Goal: Information Seeking & Learning: Learn about a topic

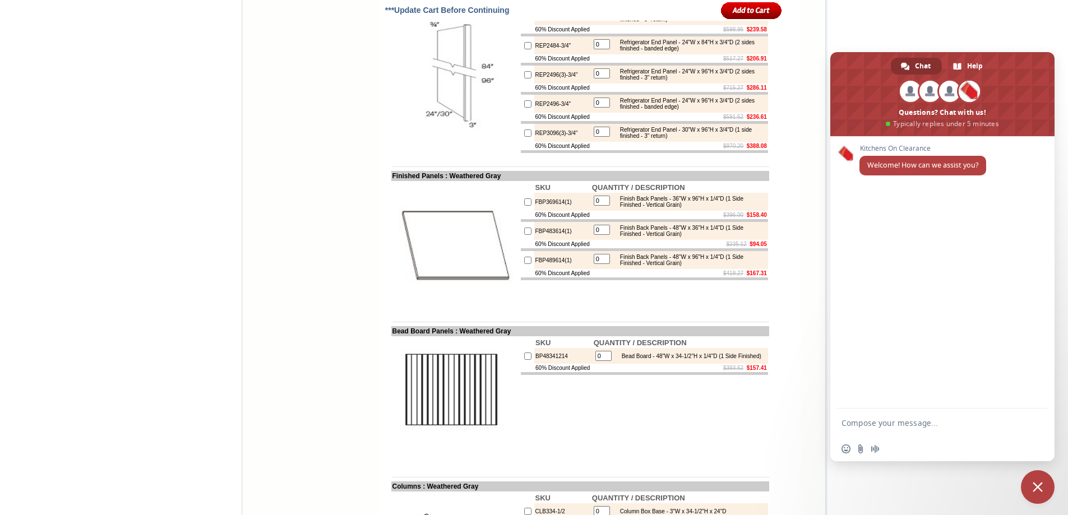
click at [865, 428] on textarea "Compose your message..." at bounding box center [930, 423] width 179 height 28
click at [954, 410] on textarea "Hi! Do you have a picture of th bead board" at bounding box center [930, 418] width 179 height 38
click at [1011, 415] on textarea "Hi! Do you have a picture of the bead board" at bounding box center [930, 418] width 179 height 38
type textarea "Hi! Do you have a picture of the bead board"
click at [1037, 413] on span "Send" at bounding box center [1035, 413] width 8 height 8
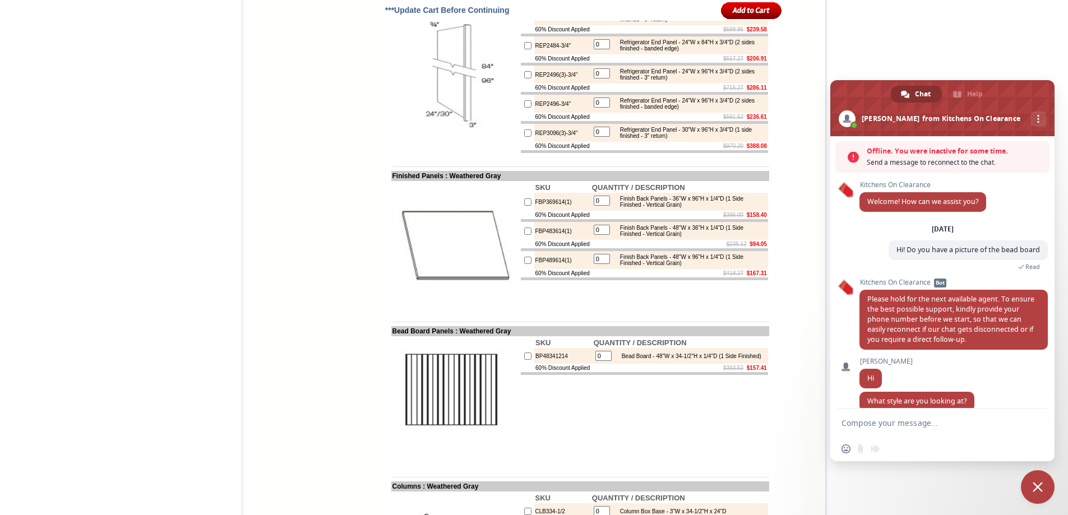
click at [559, 364] on td "BP48341214" at bounding box center [563, 356] width 58 height 16
drag, startPoint x: 559, startPoint y: 422, endPoint x: 525, endPoint y: 423, distance: 33.7
click at [534, 364] on td "BP48341214" at bounding box center [563, 356] width 58 height 16
copy td "BP48341214"
click at [896, 447] on div "Insert an emoji Send a file Audio message" at bounding box center [942, 449] width 224 height 25
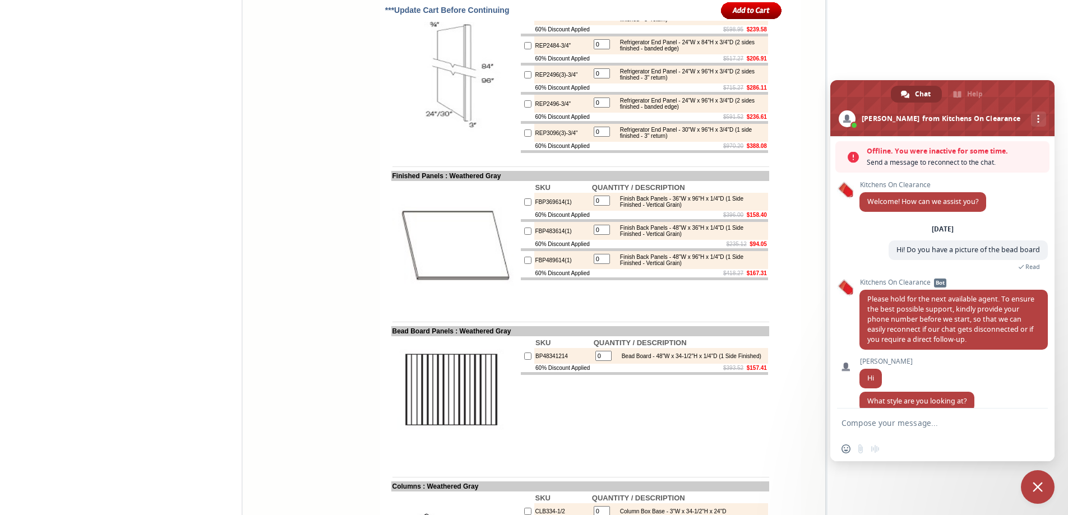
click at [890, 420] on textarea "Compose your message..." at bounding box center [930, 423] width 179 height 28
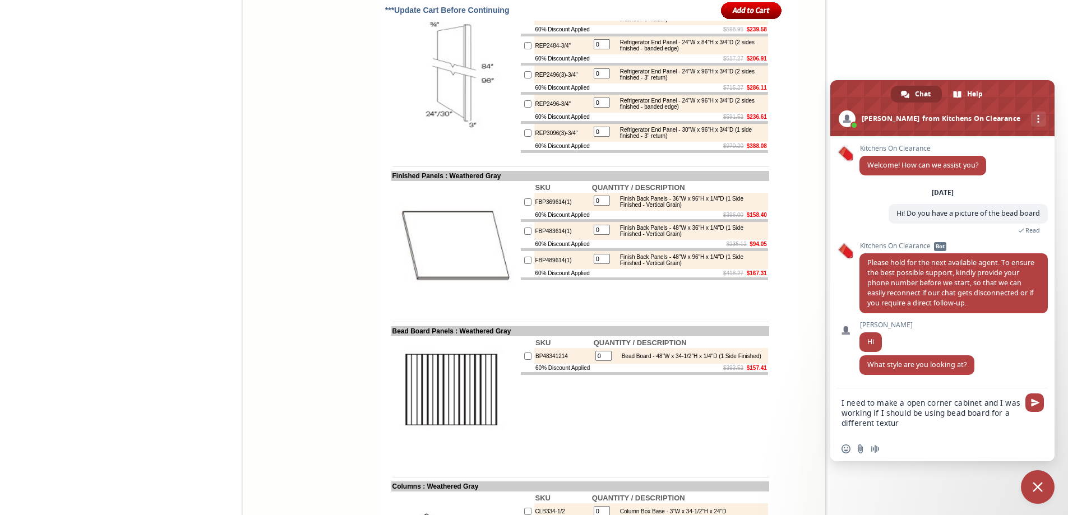
type textarea "I need to make a open corner cabinet and I was working if I should be using bea…"
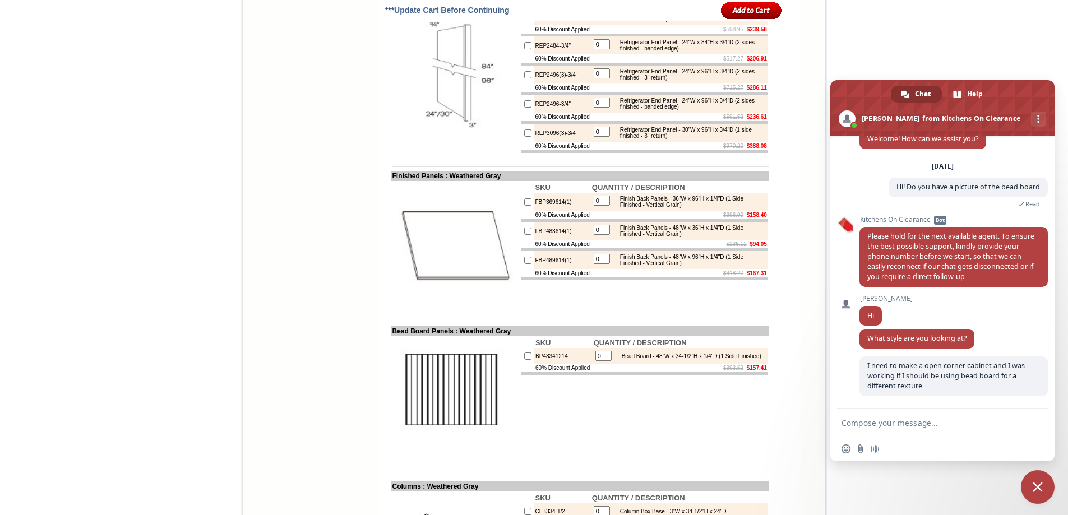
scroll to position [26, 0]
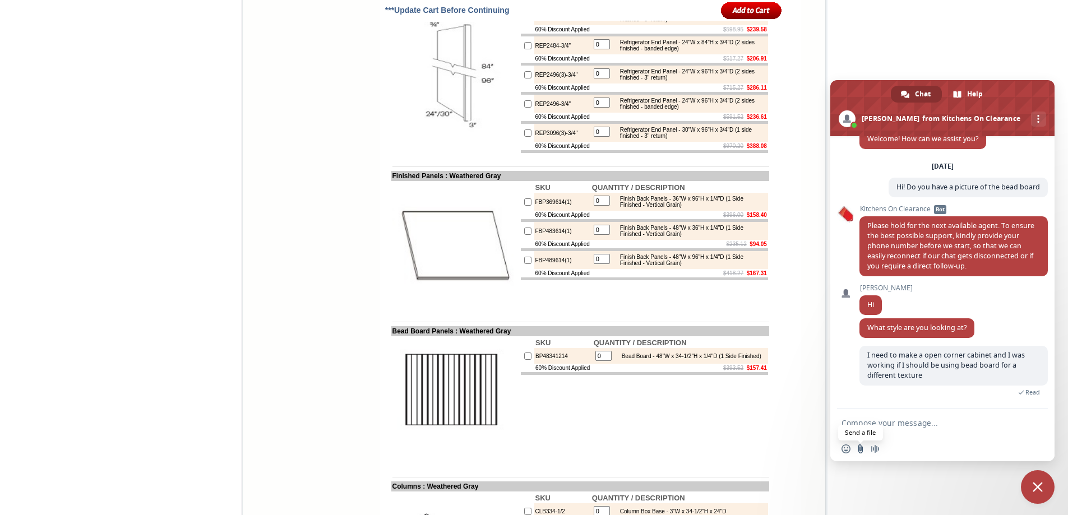
click at [858, 450] on input "Send a file" at bounding box center [860, 449] width 9 height 9
drag, startPoint x: 918, startPoint y: 450, endPoint x: 876, endPoint y: 450, distance: 42.6
click at [876, 450] on div "Insert an emoji Uploading Audio message" at bounding box center [881, 449] width 80 height 9
drag, startPoint x: 878, startPoint y: 447, endPoint x: 869, endPoint y: 474, distance: 29.1
click at [906, 475] on body "1-888-621-0851 Contact Us Find a Store Send Us a Design View Cart Shipping* Una…" at bounding box center [534, 276] width 1068 height 3581
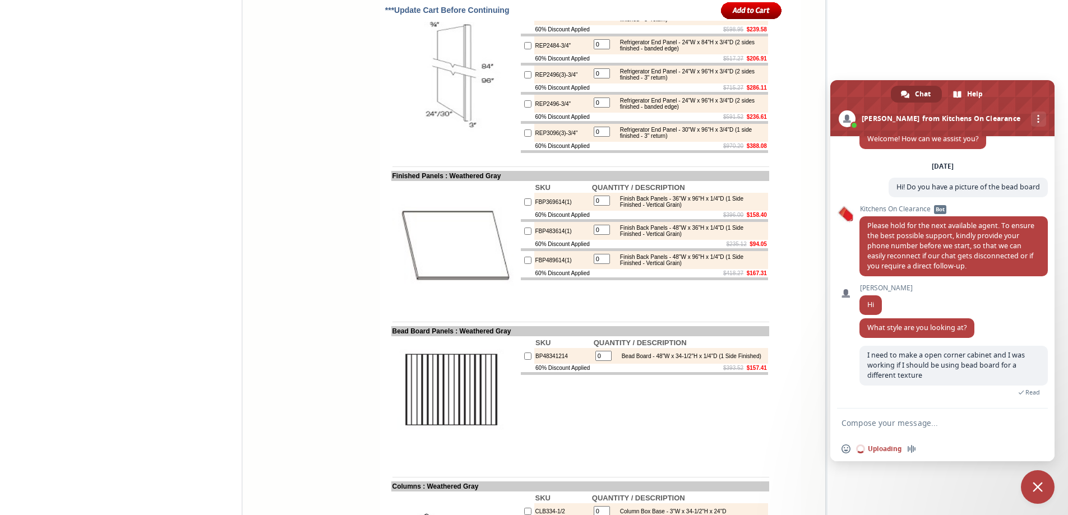
drag, startPoint x: 920, startPoint y: 446, endPoint x: 881, endPoint y: 447, distance: 39.8
click at [881, 447] on div "Insert an emoji Uploading Audio message" at bounding box center [881, 449] width 80 height 9
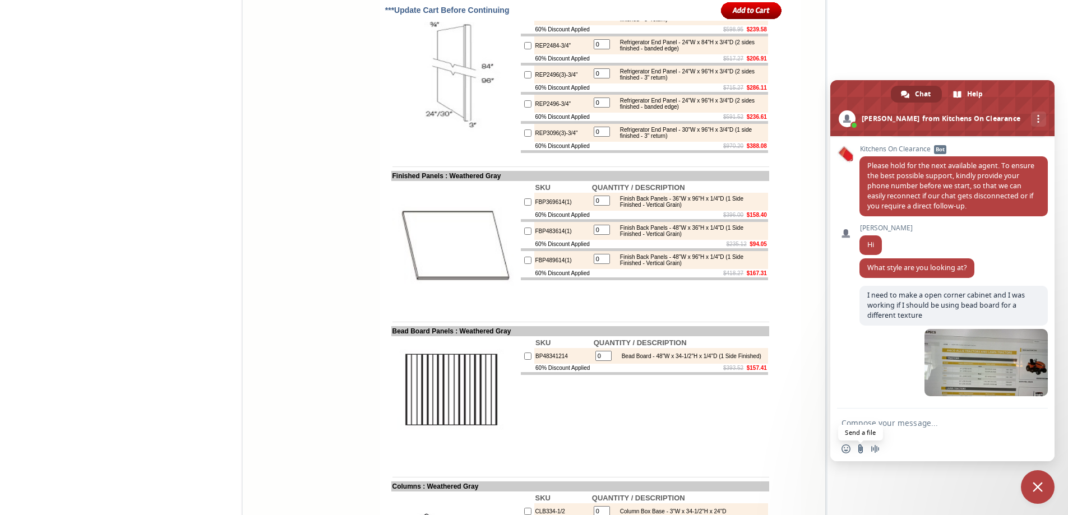
scroll to position [86, 0]
click at [859, 448] on input "Send a file" at bounding box center [860, 449] width 9 height 9
click at [861, 417] on textarea "Compose your message..." at bounding box center [930, 423] width 179 height 28
type textarea "q"
type textarea "wrong picture"
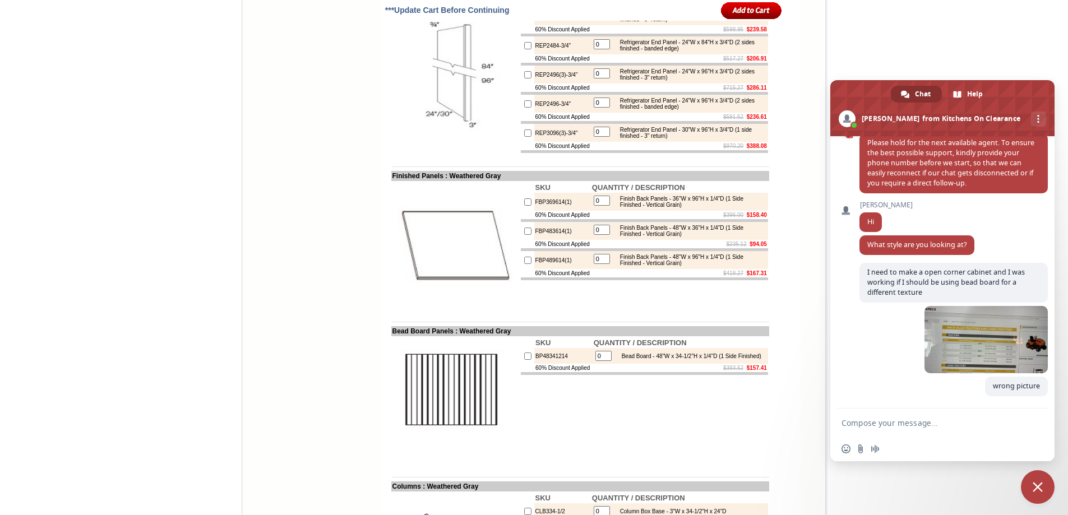
scroll to position [109, 0]
click at [862, 448] on input "Send a file" at bounding box center [860, 449] width 9 height 9
click at [871, 423] on textarea "Compose your message..." at bounding box center [930, 423] width 179 height 28
type textarea "Sorry I wasnt prepared"
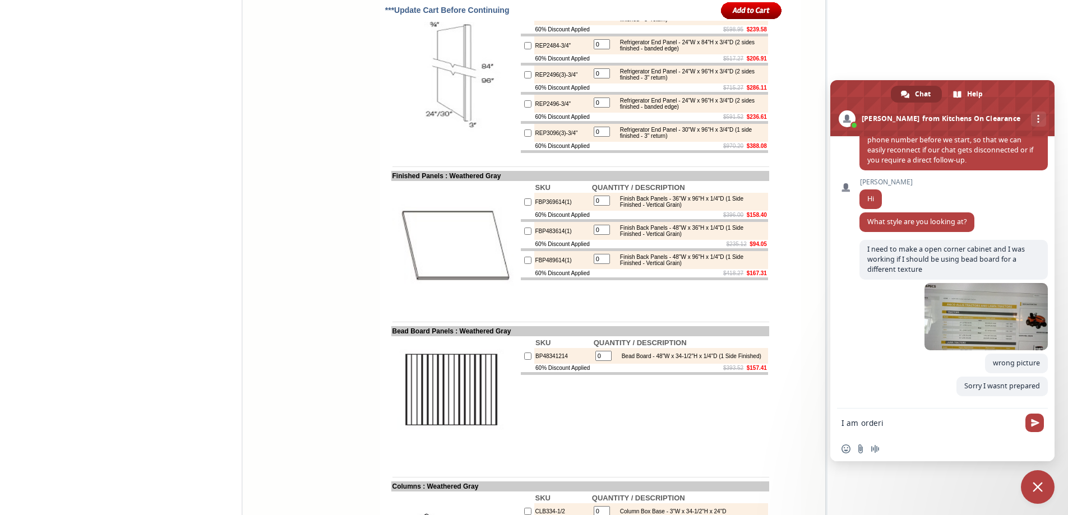
scroll to position [132, 0]
type textarea "I am ordering my cabinets today"
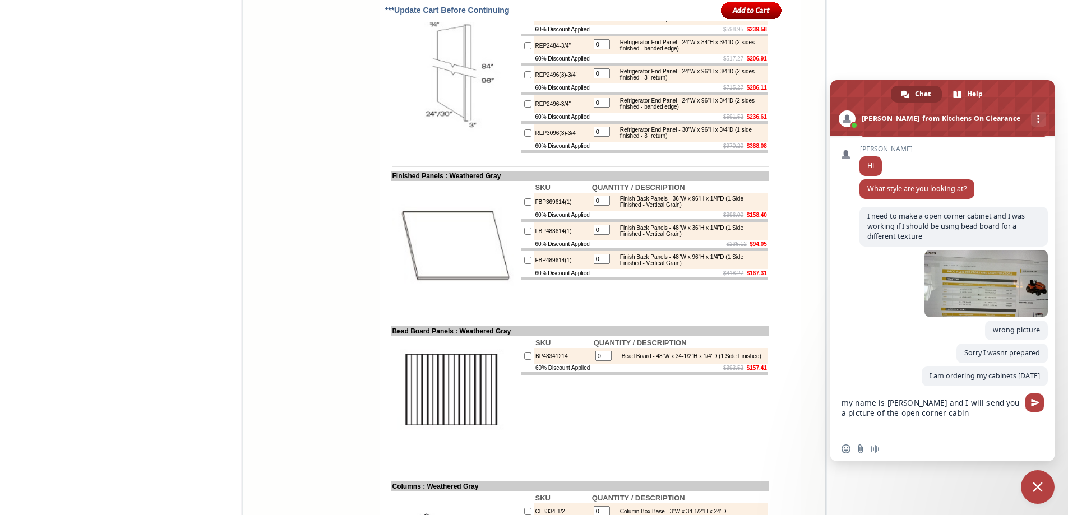
scroll to position [173, 0]
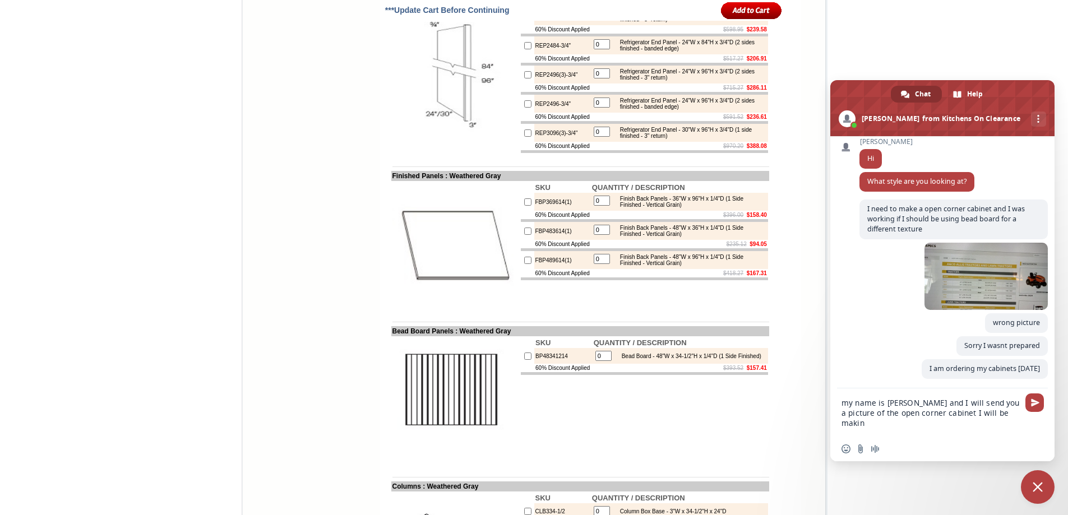
type textarea "my name is Faith Maggi and I will send you a picture of the open corner cabinet…"
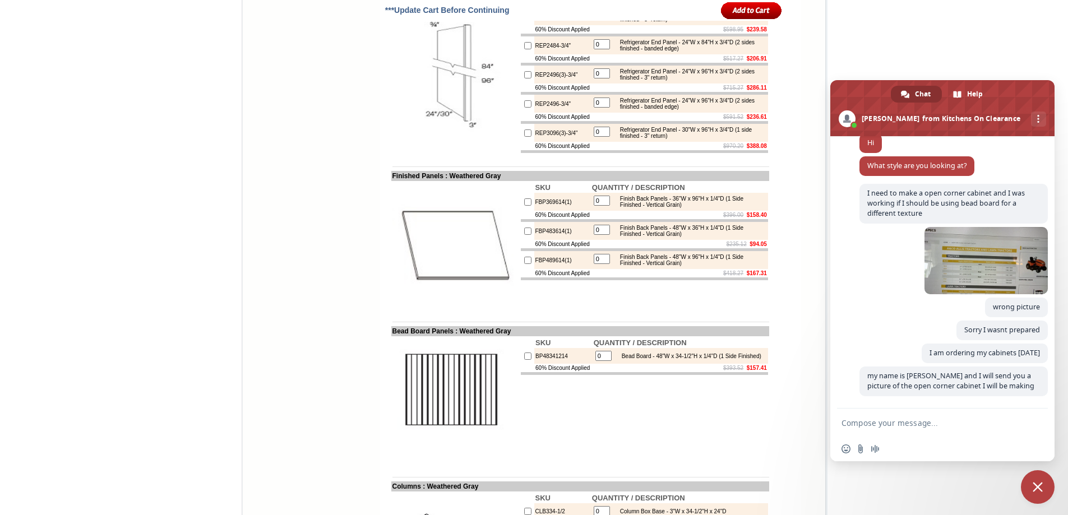
scroll to position [188, 0]
type textarea "I"
click at [1039, 490] on span "Close chat" at bounding box center [1038, 487] width 10 height 10
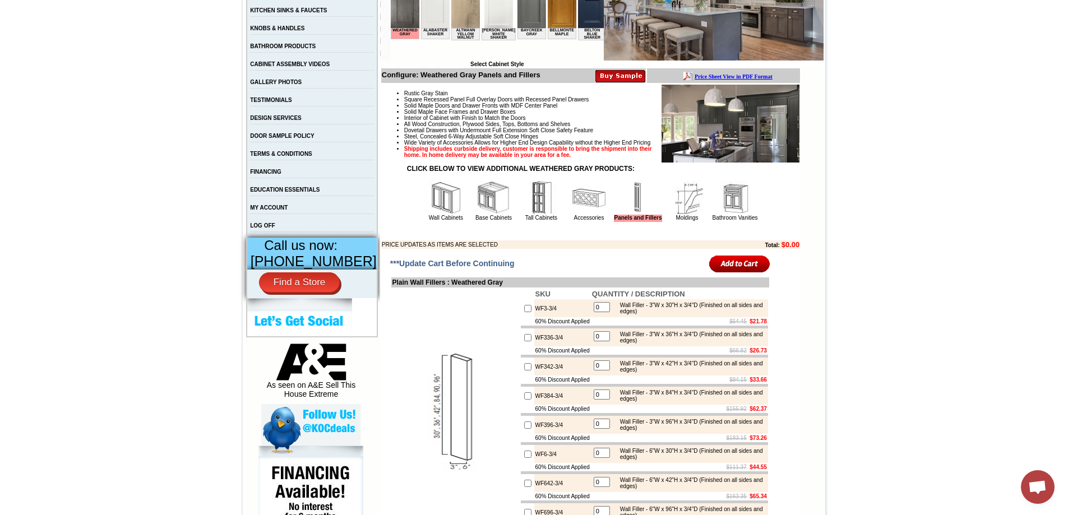
scroll to position [0, 0]
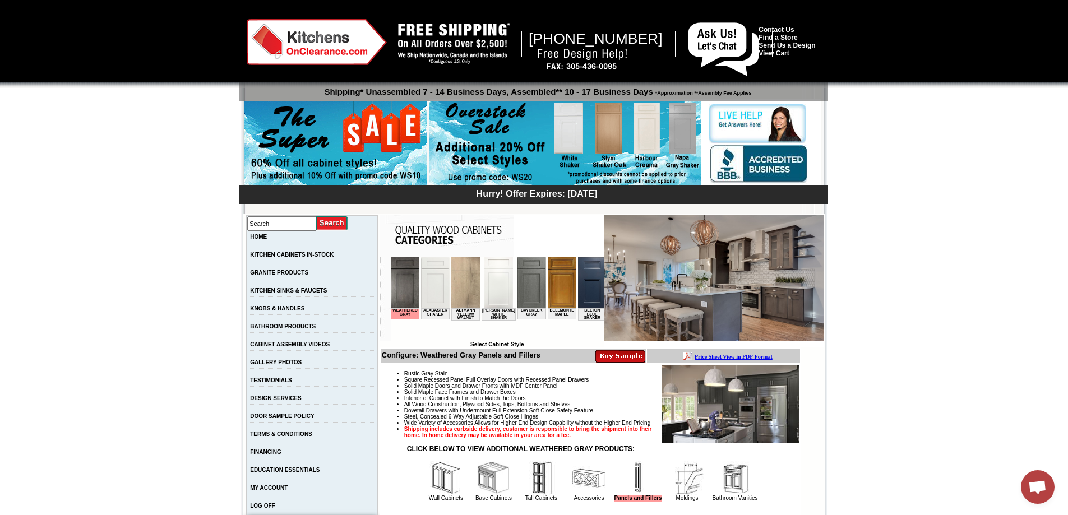
click at [272, 224] on input "Search" at bounding box center [281, 223] width 69 height 15
type input "bead board"
click at [316, 216] on input "image" at bounding box center [332, 223] width 32 height 15
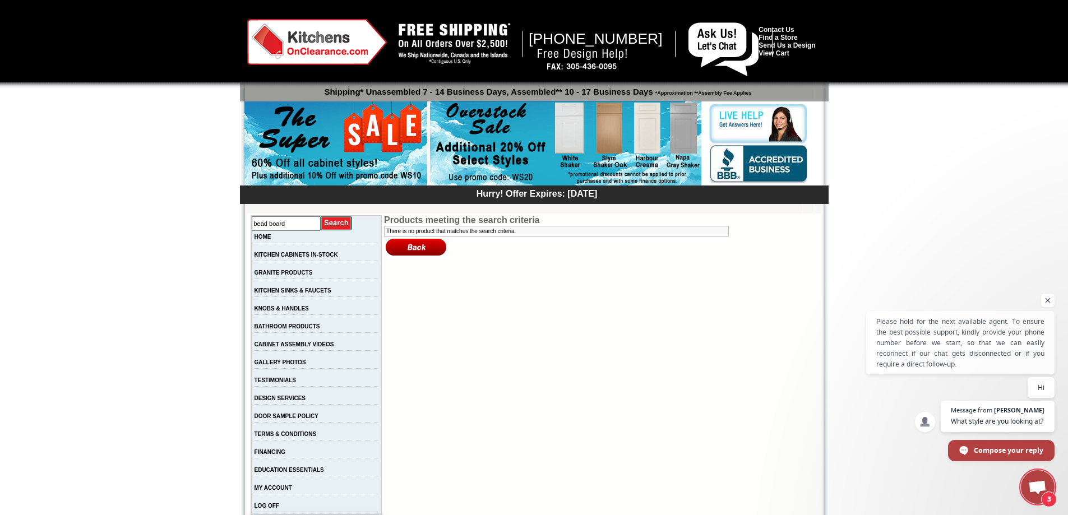
scroll to position [188, 0]
click at [988, 457] on span "Compose your reply" at bounding box center [1009, 450] width 70 height 20
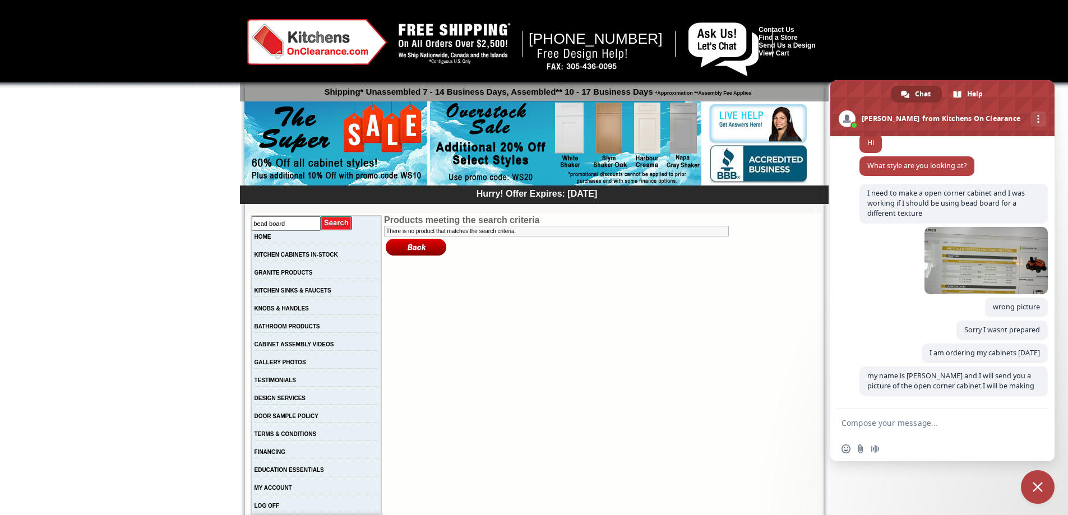
click at [876, 420] on textarea "Compose your message..." at bounding box center [930, 423] width 179 height 28
type textarea "I will figure it out"
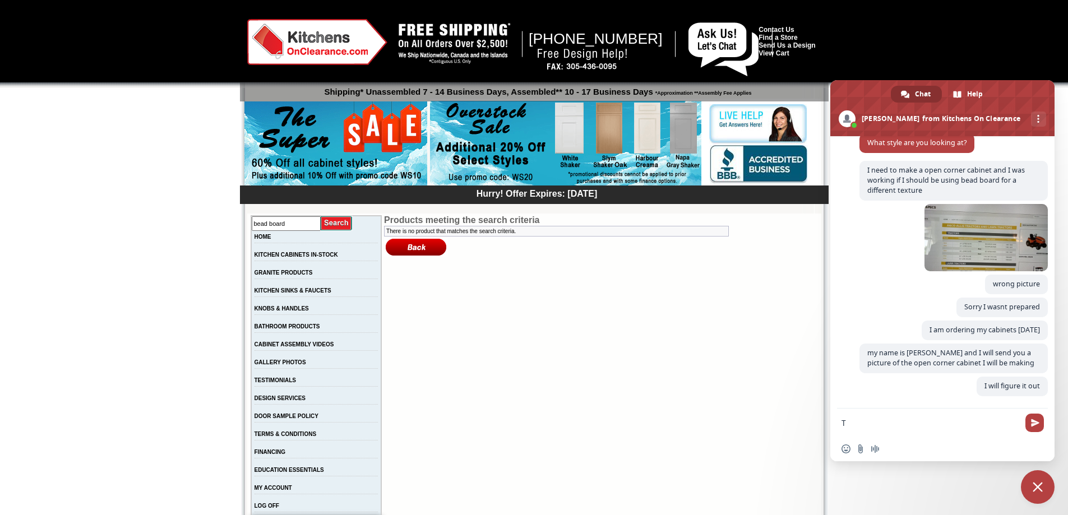
scroll to position [211, 0]
type textarea "Thanks"
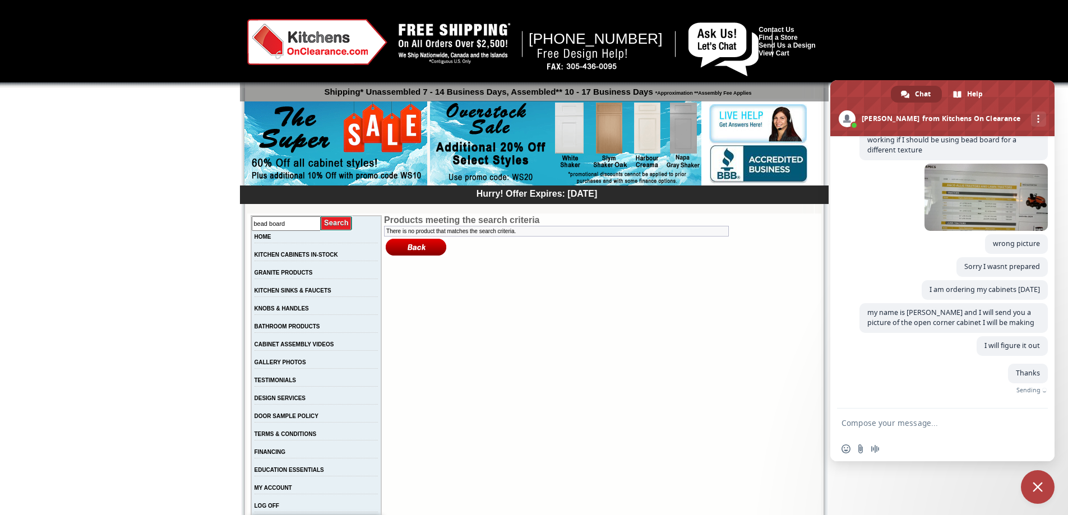
scroll to position [234, 0]
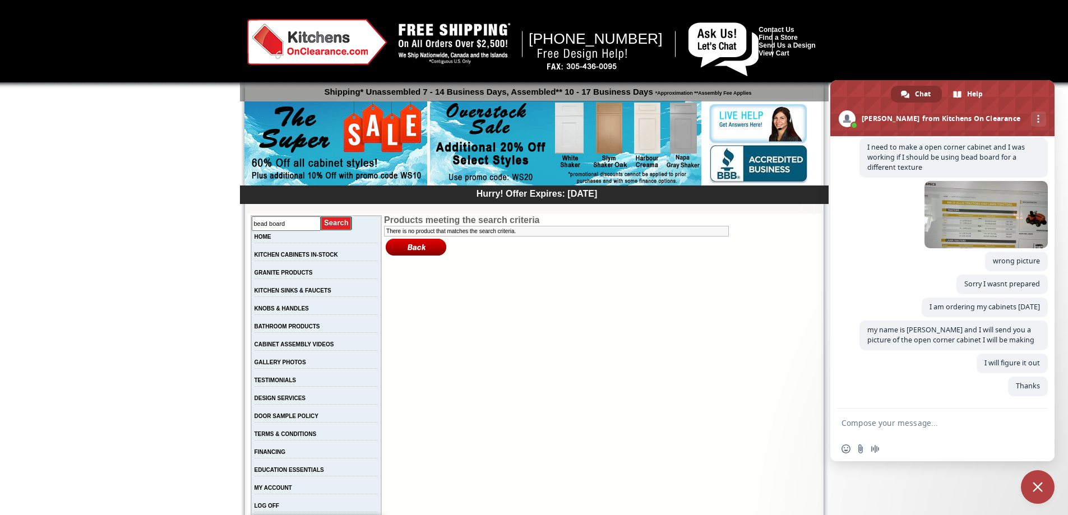
click at [1040, 485] on span "Close chat" at bounding box center [1038, 487] width 10 height 10
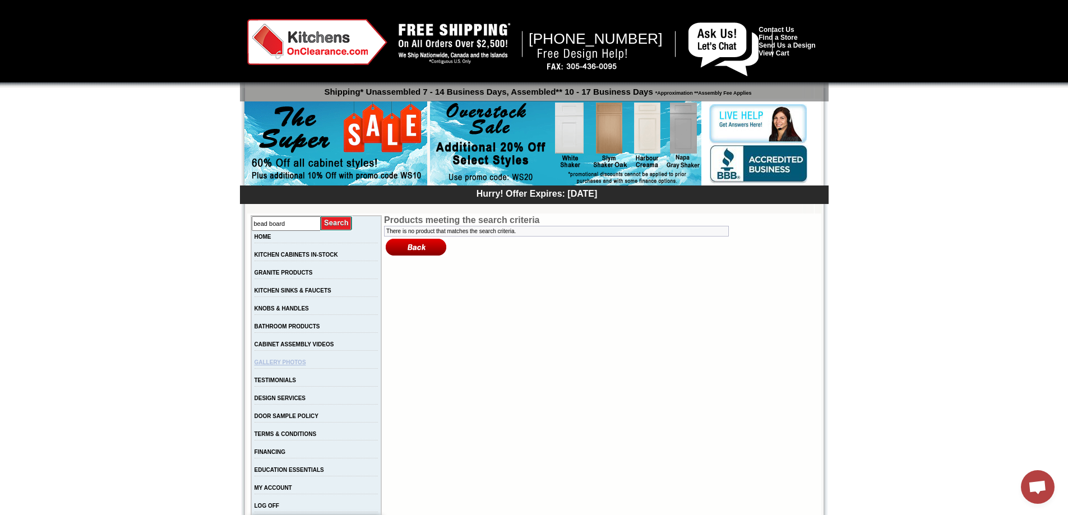
click at [292, 363] on link "GALLERY PHOTOS" at bounding box center [281, 362] width 52 height 6
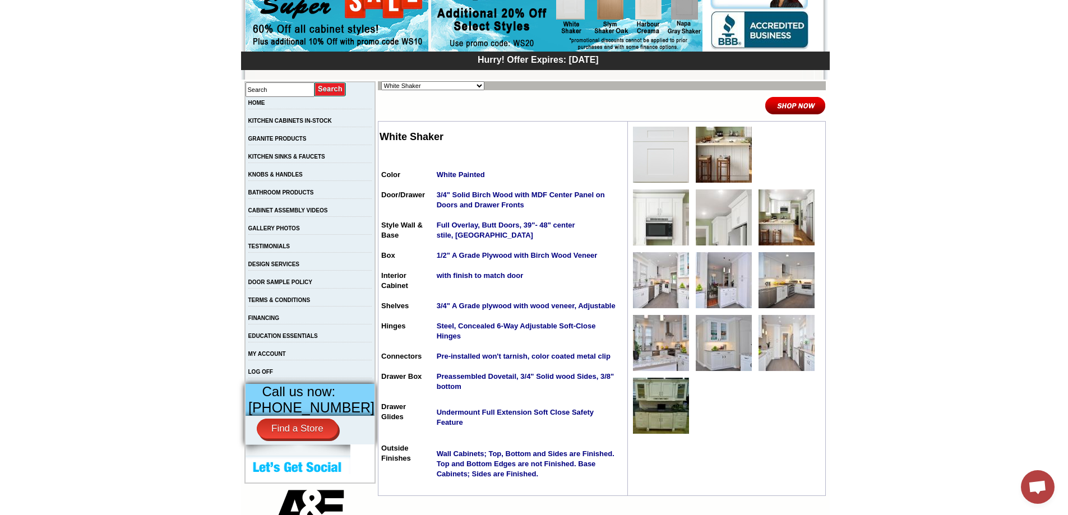
scroll to position [168, 0]
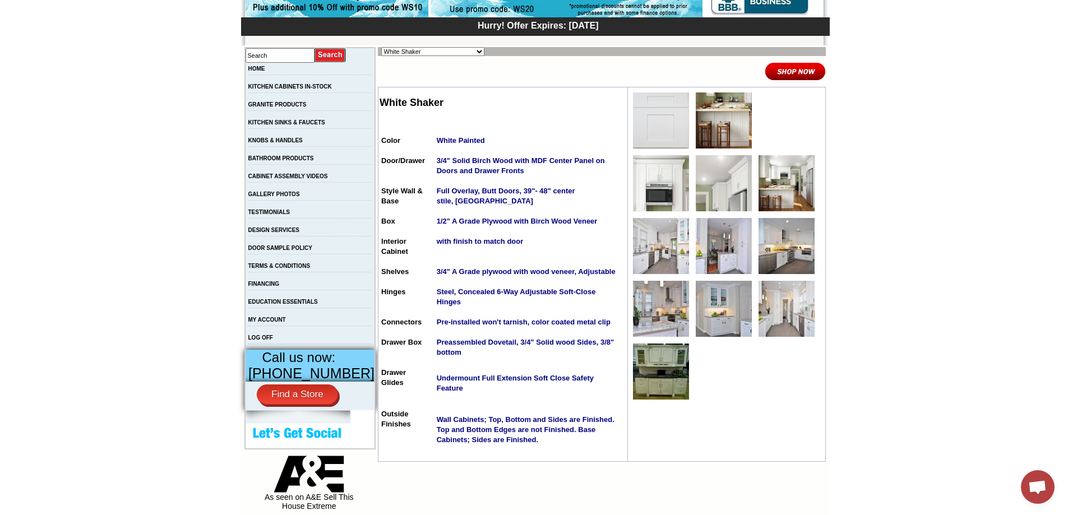
click at [504, 444] on span "Wall Cabinets; Top, Bottom and Sides are Finished. Top and Bottom Edges are not…" at bounding box center [526, 429] width 178 height 29
click at [710, 117] on img at bounding box center [724, 120] width 56 height 56
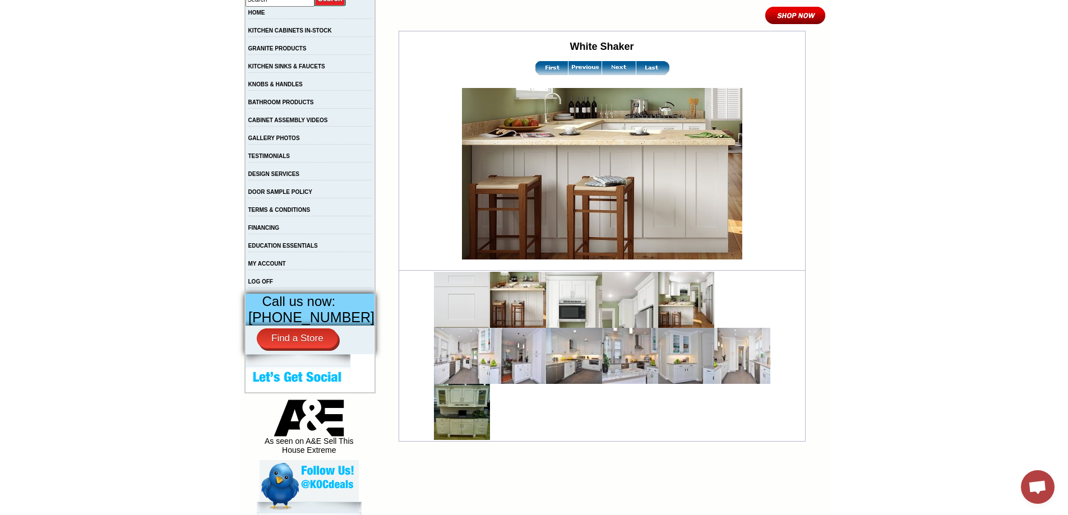
scroll to position [234, 0]
click at [618, 366] on img at bounding box center [630, 356] width 56 height 56
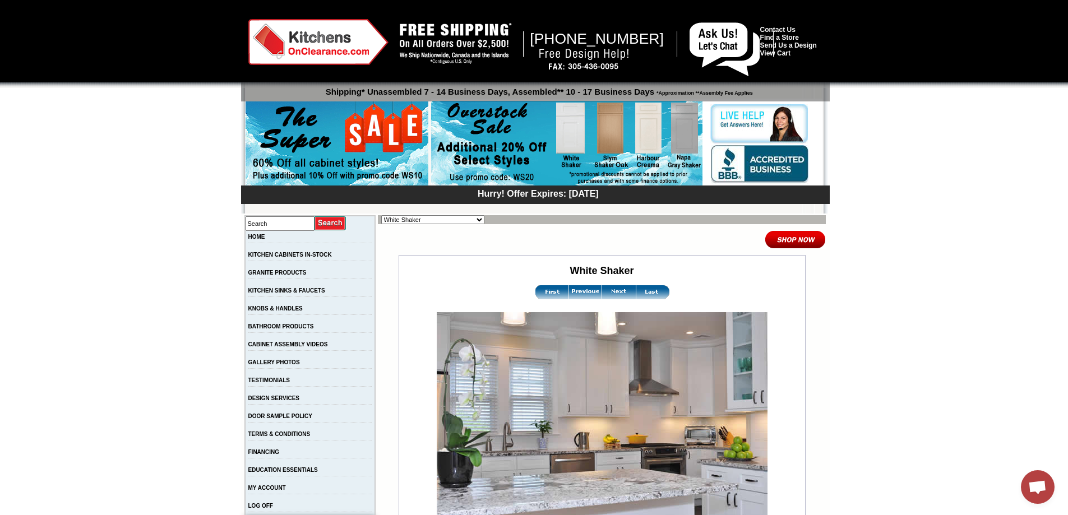
scroll to position [234, 0]
click at [612, 295] on img at bounding box center [619, 292] width 34 height 14
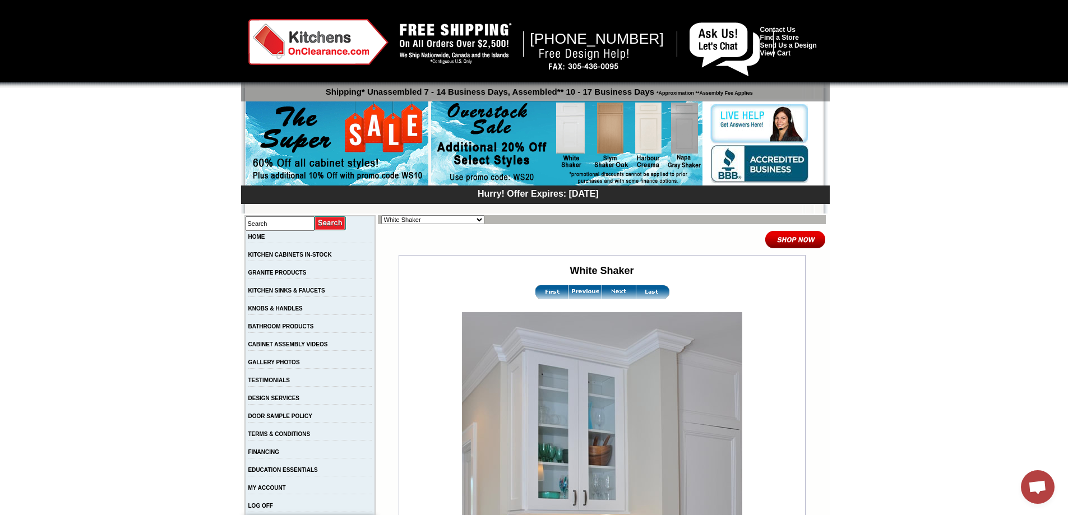
click at [612, 295] on img at bounding box center [619, 292] width 34 height 14
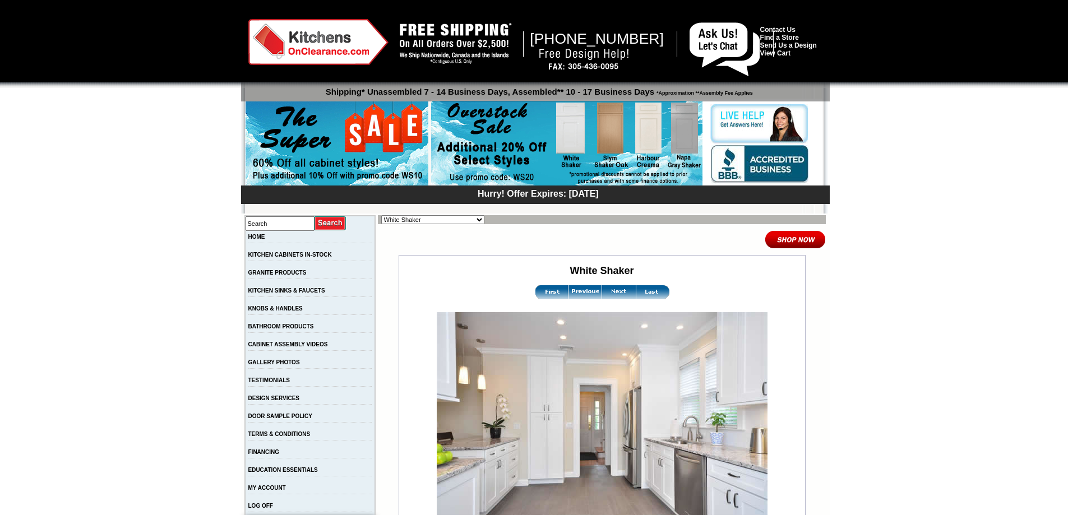
click at [612, 295] on img at bounding box center [619, 292] width 34 height 14
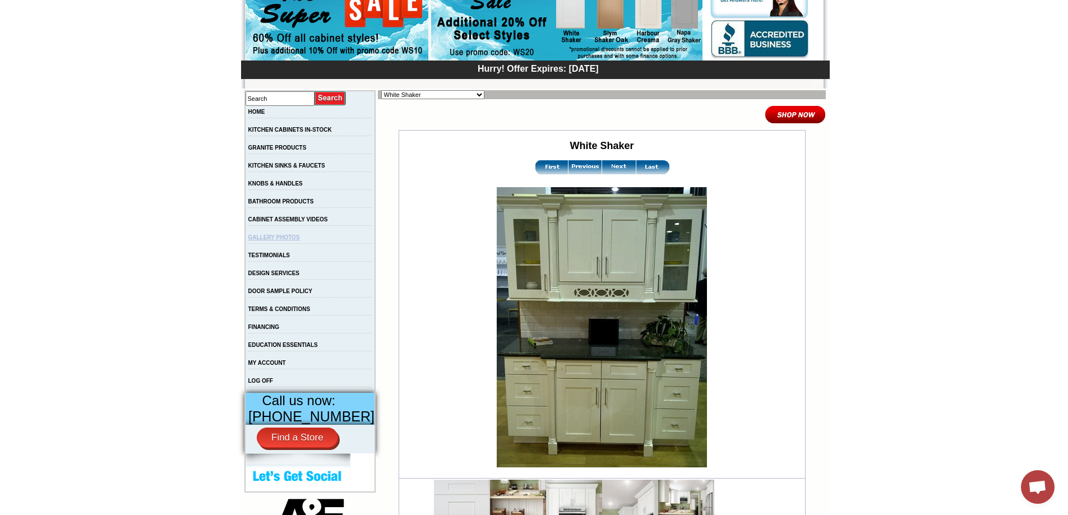
scroll to position [112, 0]
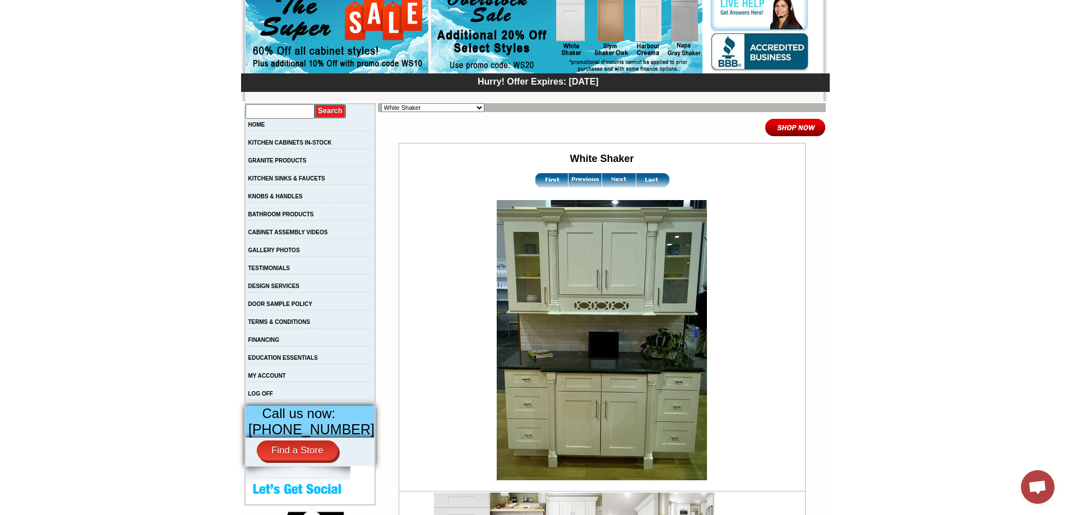
click at [273, 106] on input "text" at bounding box center [280, 111] width 69 height 15
click at [415, 300] on td "White Shaker" at bounding box center [602, 318] width 406 height 348
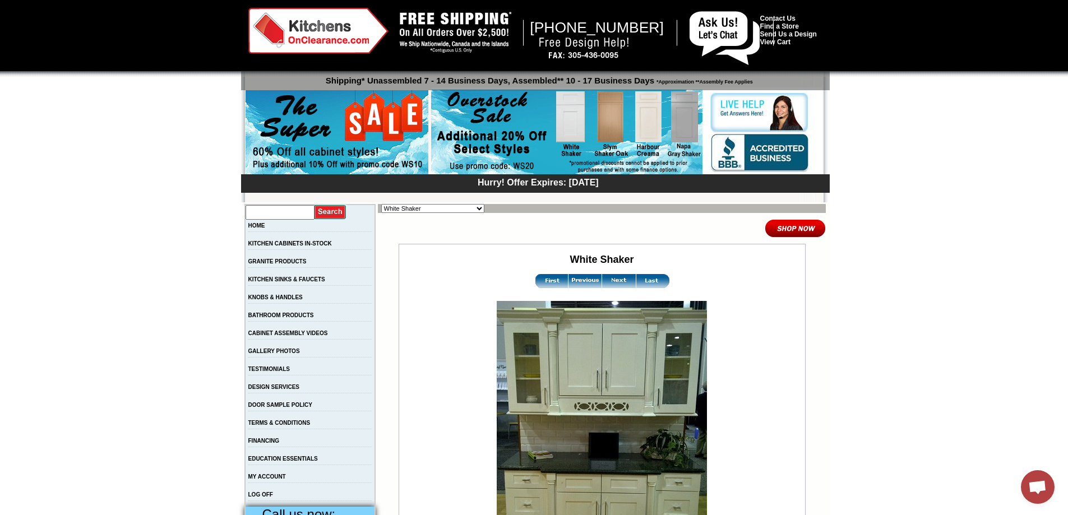
scroll to position [0, 0]
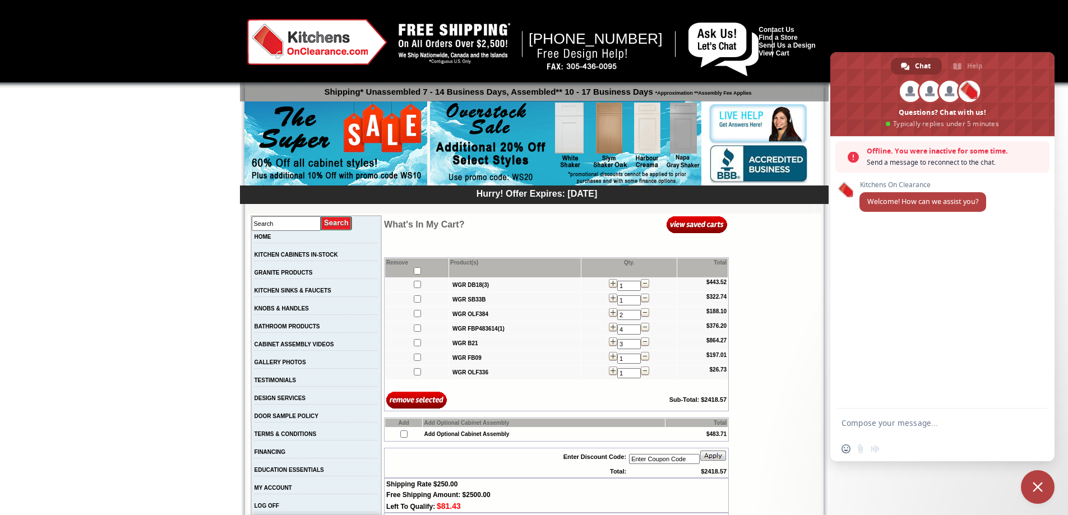
click at [872, 426] on textarea "Compose your message..." at bounding box center [930, 423] width 179 height 28
